Goal: Answer question/provide support

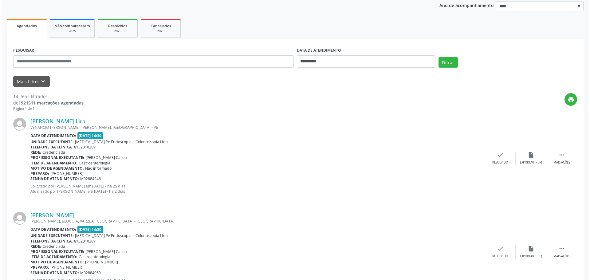
scroll to position [92, 0]
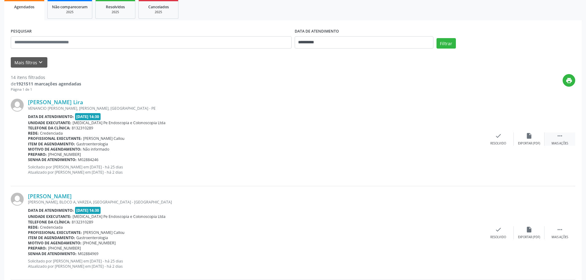
click at [555, 138] on div " Mais ações" at bounding box center [559, 138] width 31 height 13
click at [401, 139] on div "check Resolvido" at bounding box center [405, 138] width 31 height 13
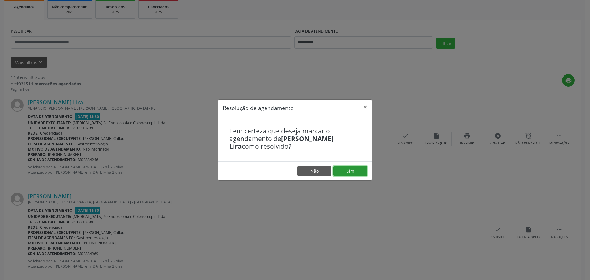
click at [348, 171] on button "Sim" at bounding box center [351, 171] width 34 height 10
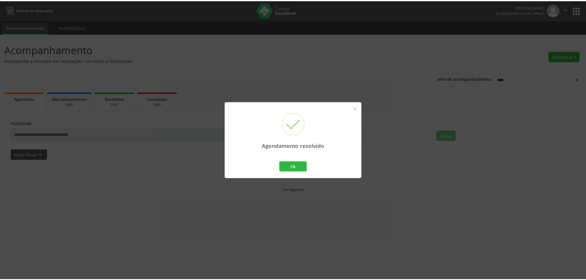
scroll to position [0, 0]
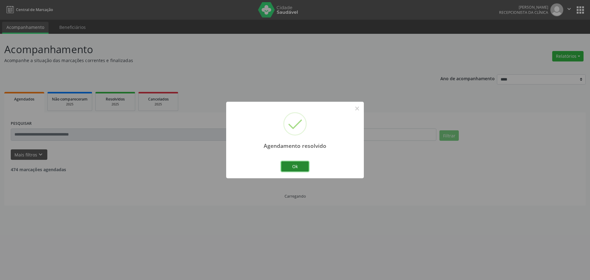
click at [291, 167] on button "Ok" at bounding box center [295, 166] width 28 height 10
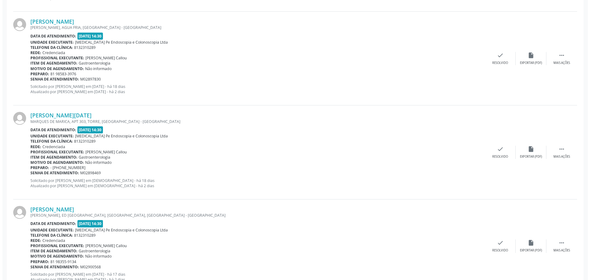
scroll to position [891, 0]
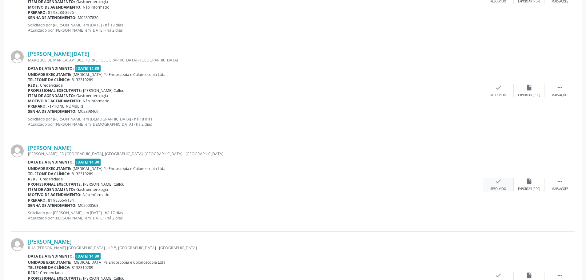
click at [495, 184] on icon "check" at bounding box center [498, 181] width 7 height 7
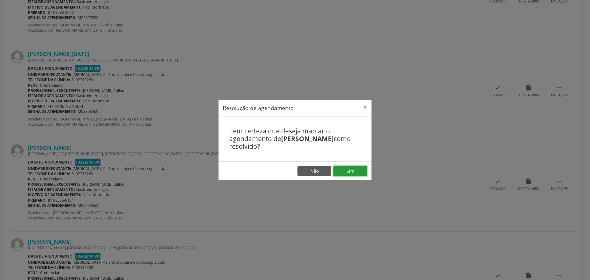
click at [354, 175] on button "Sim" at bounding box center [351, 171] width 34 height 10
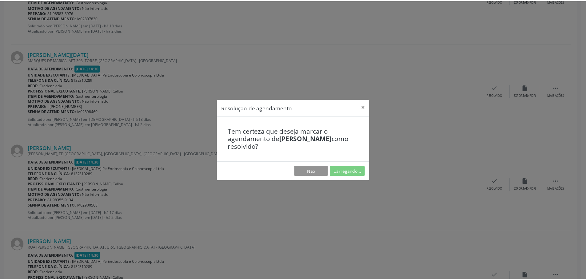
scroll to position [0, 0]
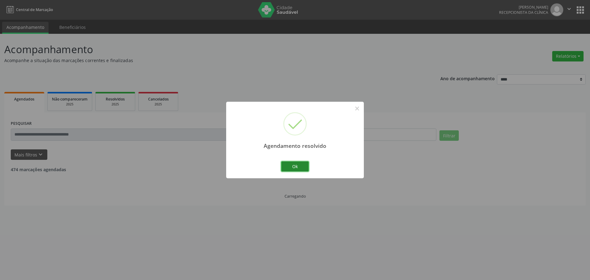
click at [306, 168] on button "Ok" at bounding box center [295, 166] width 28 height 10
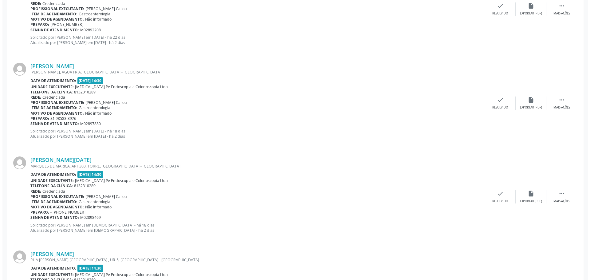
scroll to position [799, 0]
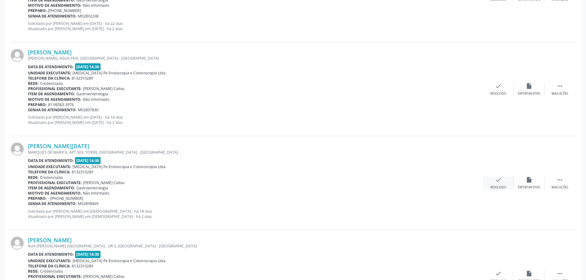
click at [503, 185] on div "check Resolvido" at bounding box center [498, 182] width 31 height 13
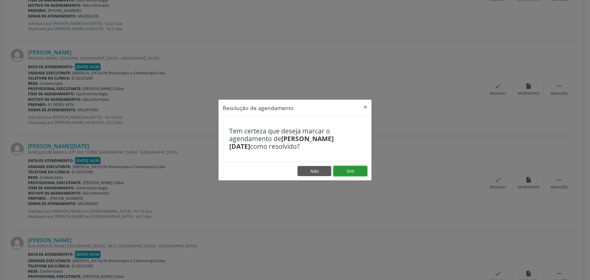
click at [357, 172] on button "Sim" at bounding box center [351, 171] width 34 height 10
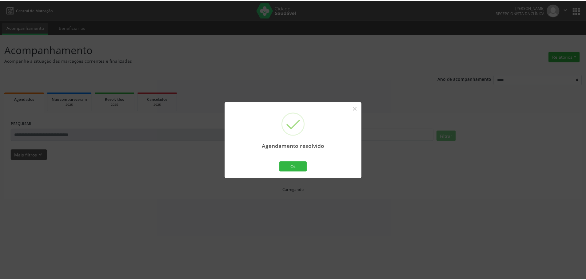
scroll to position [0, 0]
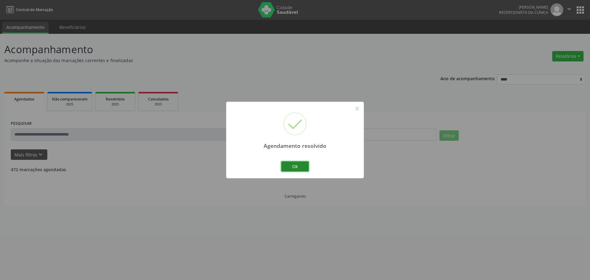
click at [293, 167] on button "Ok" at bounding box center [295, 166] width 28 height 10
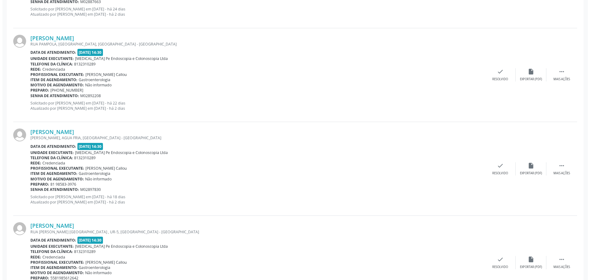
scroll to position [769, 0]
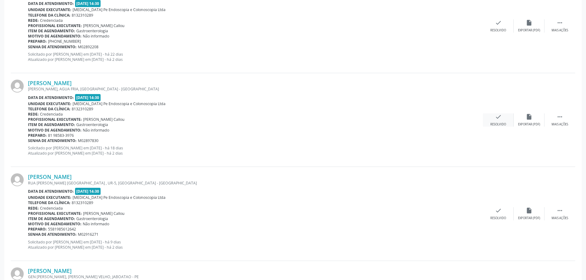
click at [496, 124] on div "Resolvido" at bounding box center [498, 124] width 16 height 4
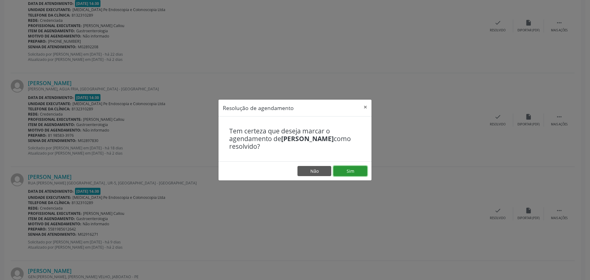
click at [353, 171] on button "Sim" at bounding box center [351, 171] width 34 height 10
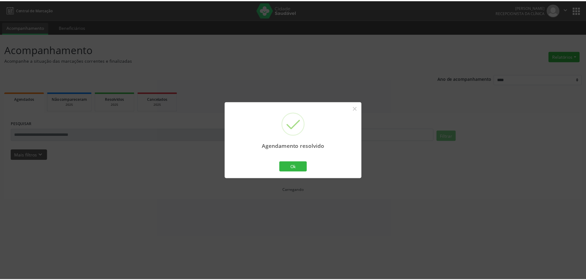
scroll to position [0, 0]
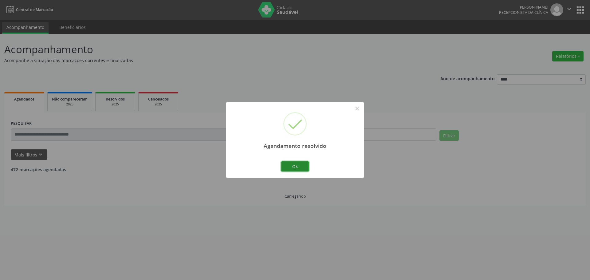
click at [291, 164] on button "Ok" at bounding box center [295, 166] width 28 height 10
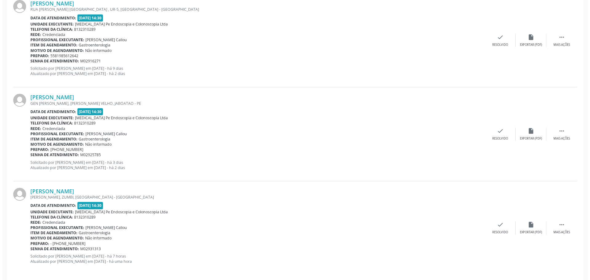
scroll to position [854, 0]
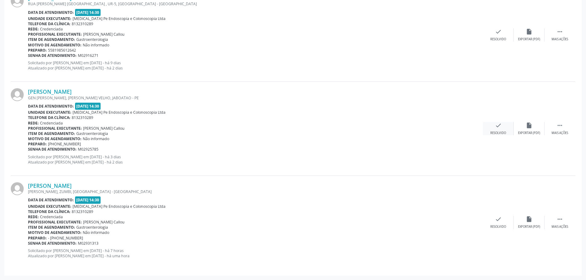
click at [498, 132] on div "Resolvido" at bounding box center [498, 133] width 16 height 4
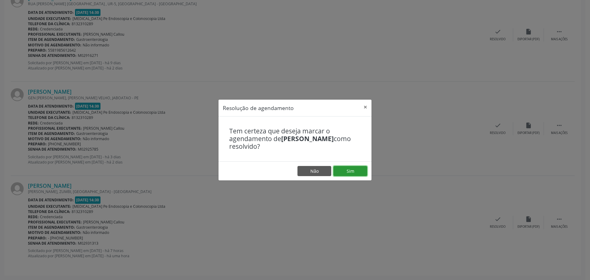
click at [349, 170] on button "Sim" at bounding box center [351, 171] width 34 height 10
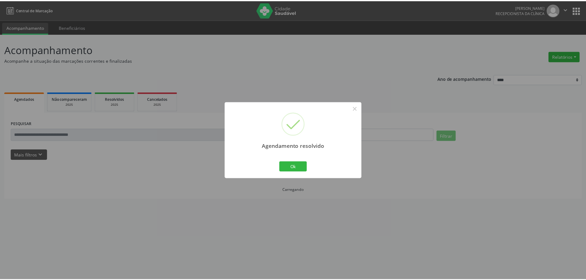
scroll to position [0, 0]
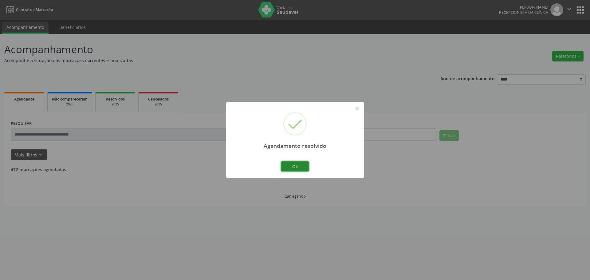
click at [301, 166] on button "Ok" at bounding box center [295, 166] width 28 height 10
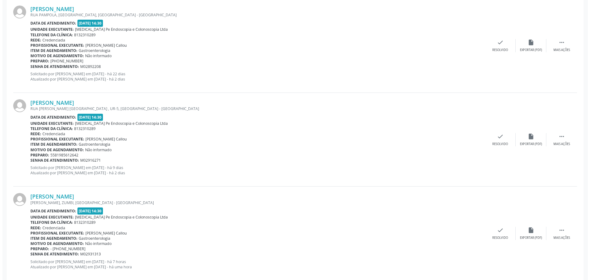
scroll to position [760, 0]
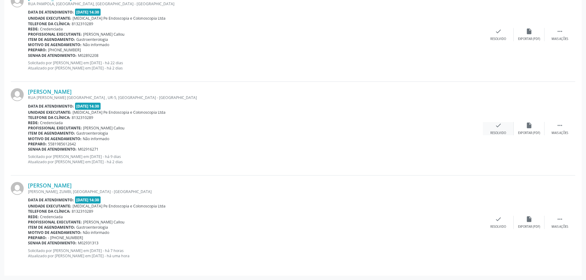
click at [496, 132] on div "Resolvido" at bounding box center [498, 133] width 16 height 4
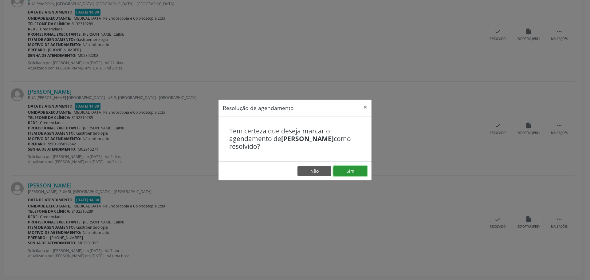
click at [347, 172] on button "Sim" at bounding box center [351, 171] width 34 height 10
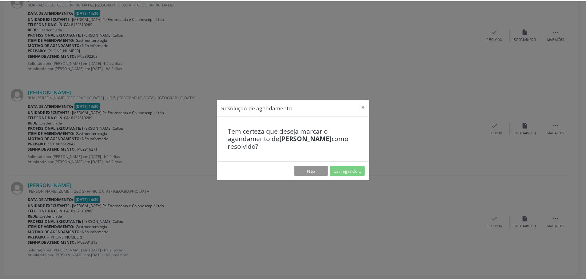
scroll to position [0, 0]
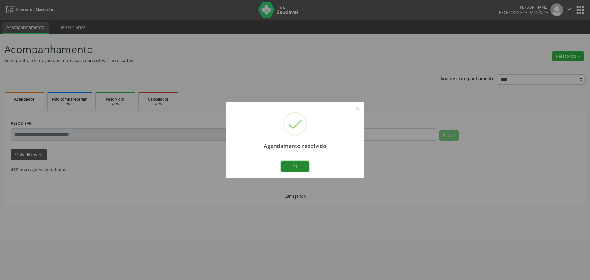
click at [293, 165] on button "Ok" at bounding box center [295, 166] width 28 height 10
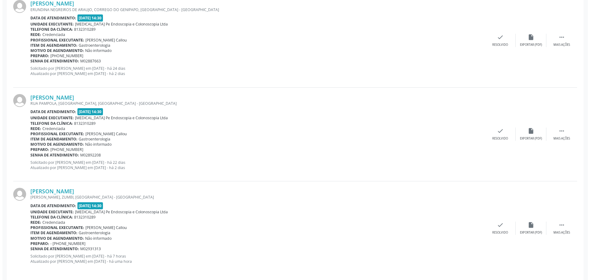
scroll to position [666, 0]
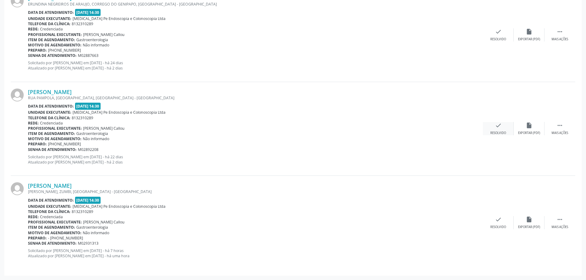
click at [500, 133] on div "Resolvido" at bounding box center [498, 133] width 16 height 4
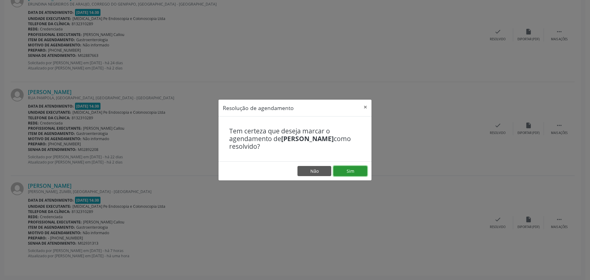
click at [355, 171] on button "Sim" at bounding box center [351, 171] width 34 height 10
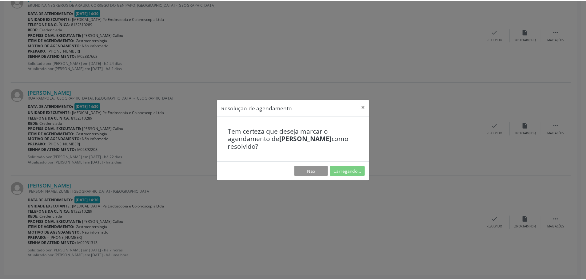
scroll to position [0, 0]
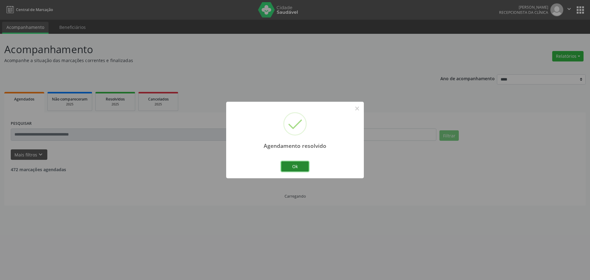
click at [298, 169] on button "Ok" at bounding box center [295, 166] width 28 height 10
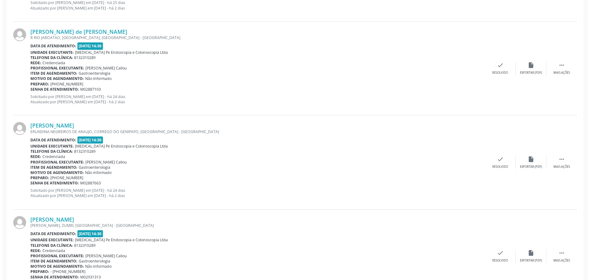
scroll to position [572, 0]
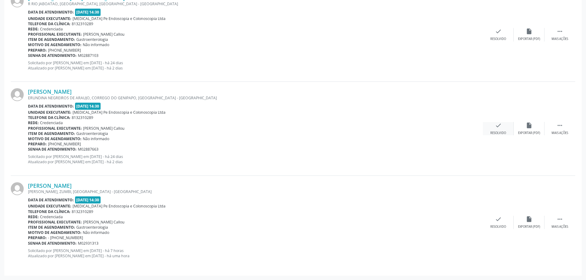
click at [497, 124] on icon "check" at bounding box center [498, 125] width 7 height 7
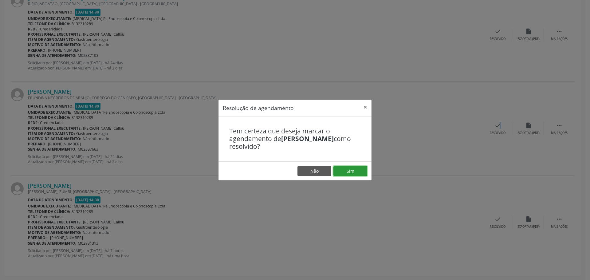
click at [348, 168] on button "Sim" at bounding box center [351, 171] width 34 height 10
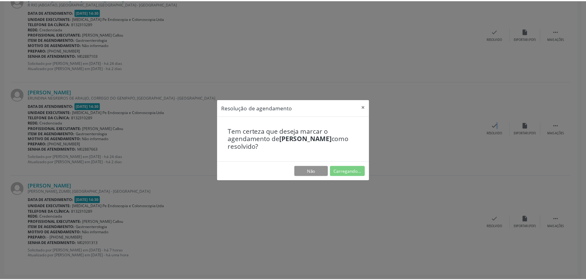
scroll to position [0, 0]
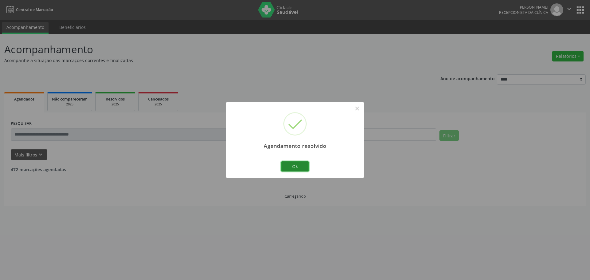
click at [298, 166] on button "Ok" at bounding box center [295, 166] width 28 height 10
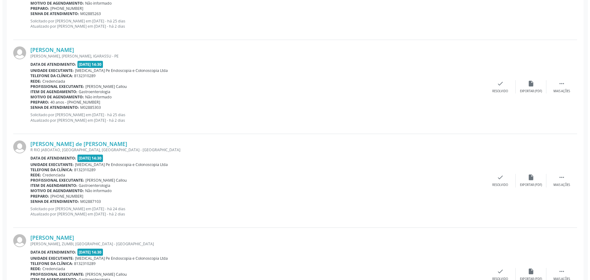
scroll to position [448, 0]
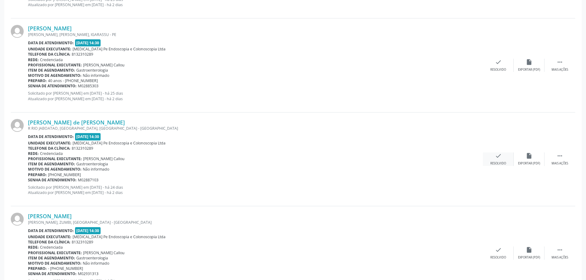
click at [496, 161] on div "check Resolvido" at bounding box center [498, 158] width 31 height 13
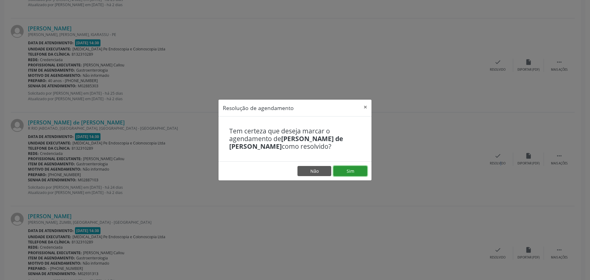
click at [352, 170] on button "Sim" at bounding box center [351, 171] width 34 height 10
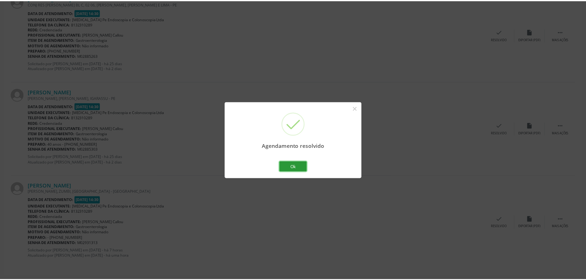
scroll to position [0, 0]
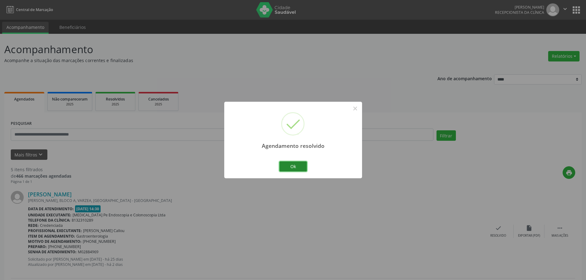
click at [287, 168] on button "Ok" at bounding box center [293, 166] width 28 height 10
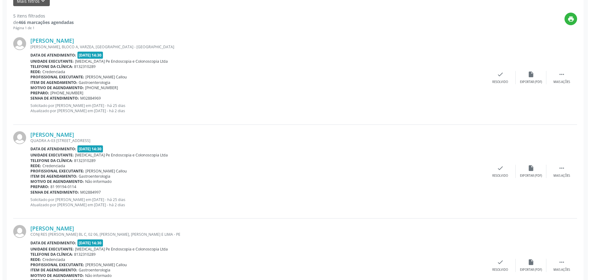
scroll to position [277, 0]
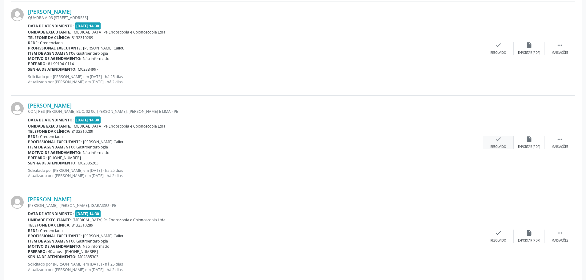
click at [503, 142] on div "check Resolvido" at bounding box center [498, 142] width 31 height 13
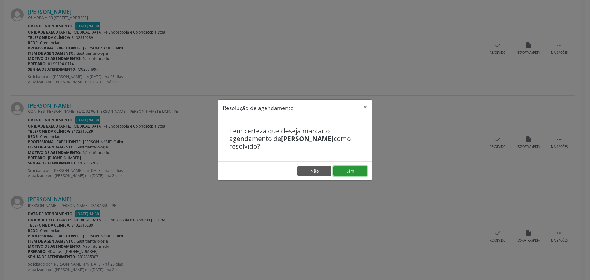
click at [345, 168] on button "Sim" at bounding box center [351, 171] width 34 height 10
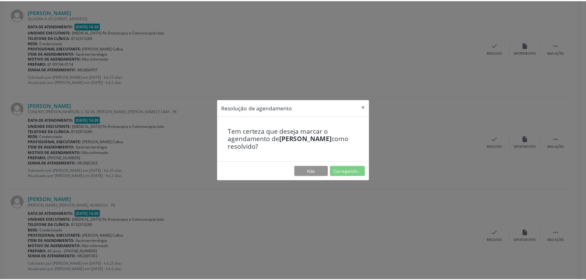
scroll to position [0, 0]
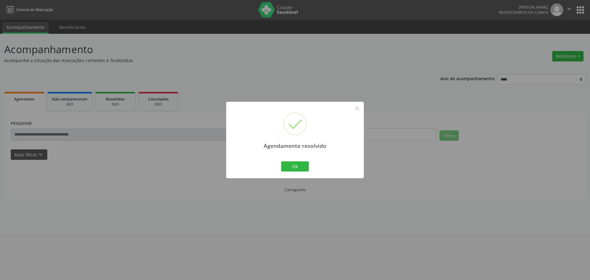
click at [343, 174] on div "Agendamento resolvido × Ok Cancel" at bounding box center [295, 140] width 138 height 77
click at [291, 170] on button "Ok" at bounding box center [295, 166] width 28 height 10
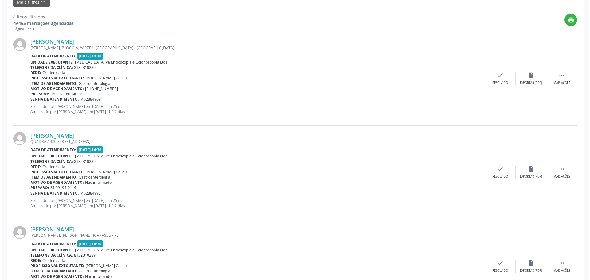
scroll to position [154, 0]
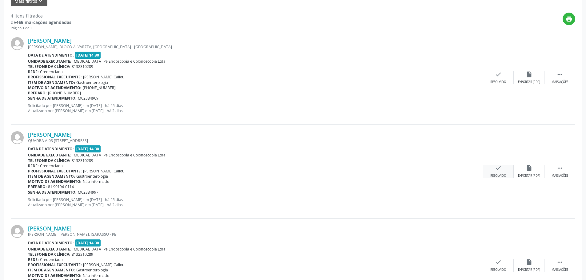
click at [493, 171] on div "check Resolvido" at bounding box center [498, 171] width 31 height 13
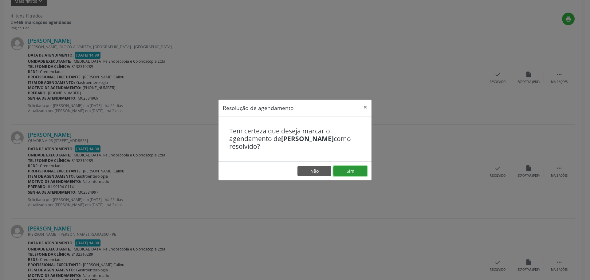
click at [352, 171] on button "Sim" at bounding box center [351, 171] width 34 height 10
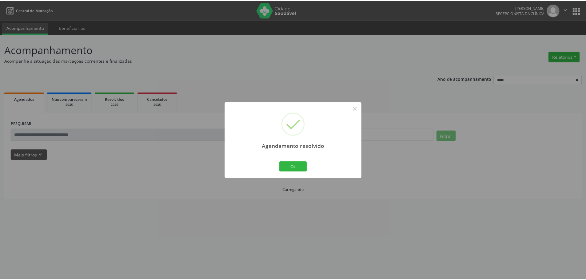
scroll to position [0, 0]
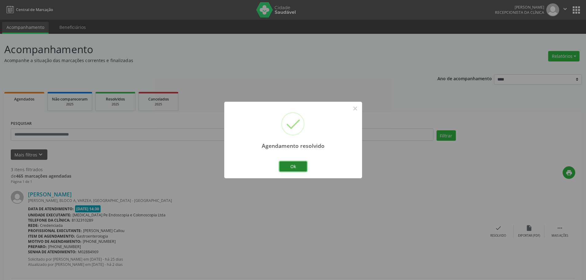
click at [298, 165] on button "Ok" at bounding box center [293, 166] width 28 height 10
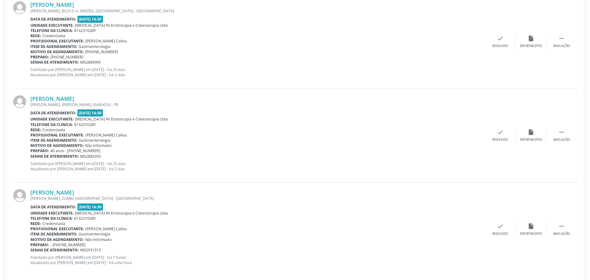
scroll to position [196, 0]
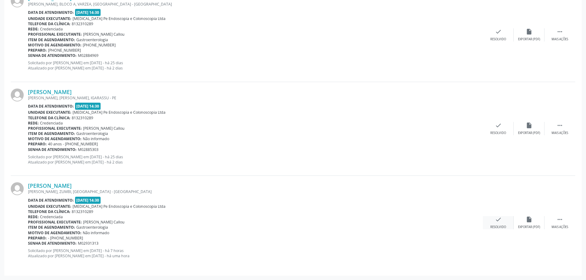
click at [502, 228] on div "Resolvido" at bounding box center [498, 227] width 16 height 4
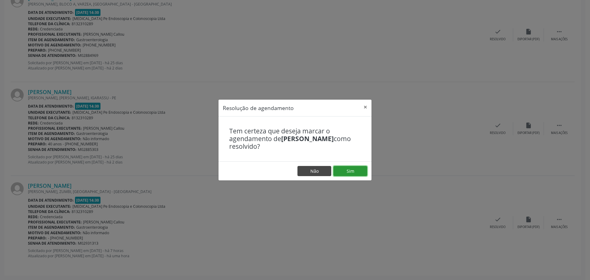
drag, startPoint x: 349, startPoint y: 168, endPoint x: 316, endPoint y: 172, distance: 33.4
click at [349, 168] on button "Sim" at bounding box center [351, 171] width 34 height 10
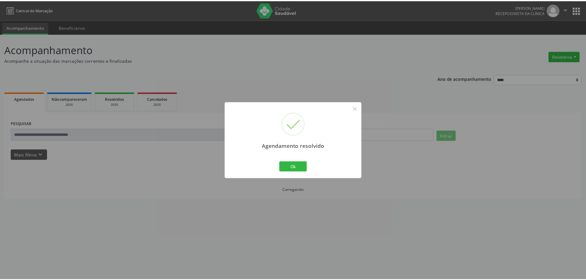
scroll to position [0, 0]
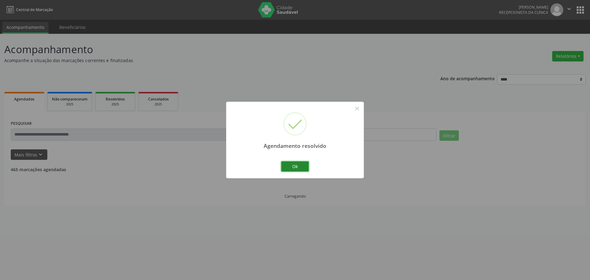
drag, startPoint x: 294, startPoint y: 164, endPoint x: 297, endPoint y: 166, distance: 4.2
click at [296, 166] on button "Ok" at bounding box center [295, 166] width 28 height 10
